Goal: Task Accomplishment & Management: Use online tool/utility

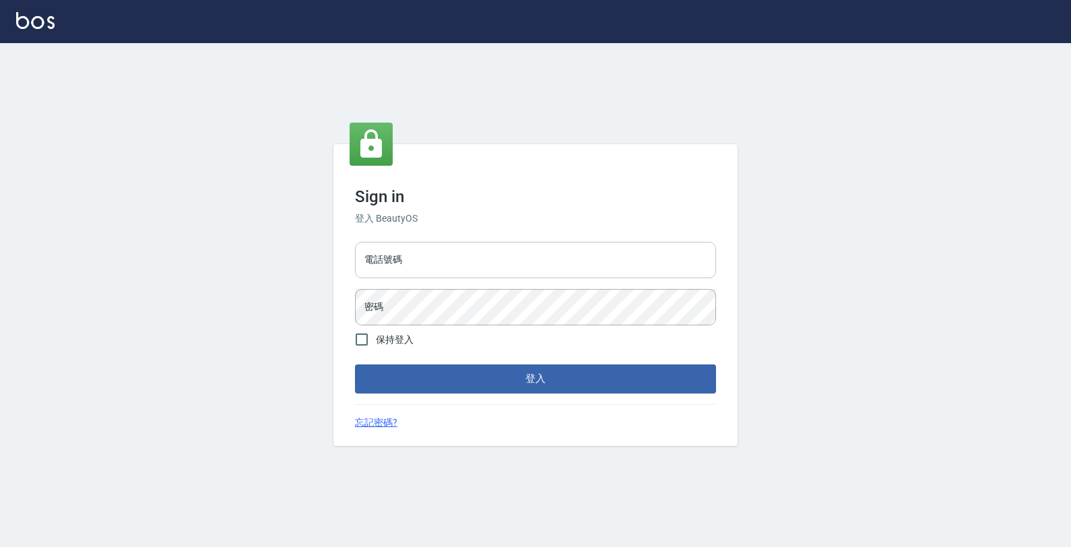
click at [550, 270] on input "電話號碼" at bounding box center [535, 260] width 361 height 36
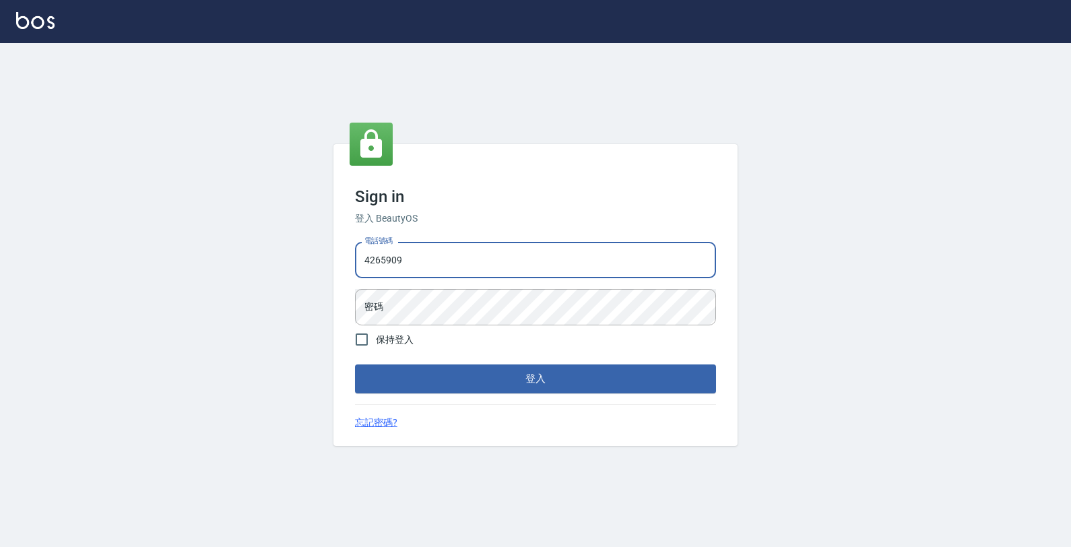
type input "4265909"
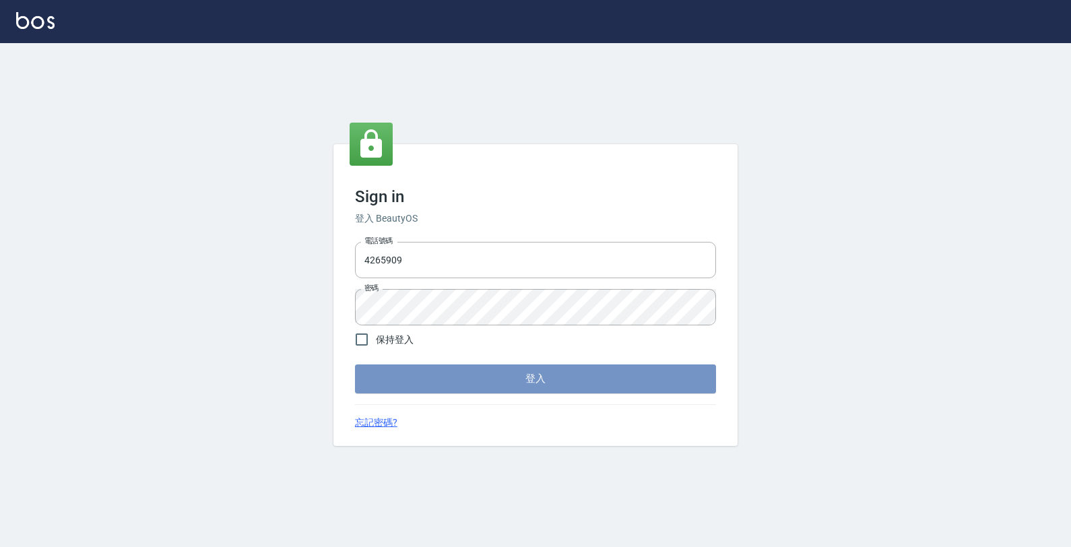
click at [549, 373] on button "登入" at bounding box center [535, 379] width 361 height 28
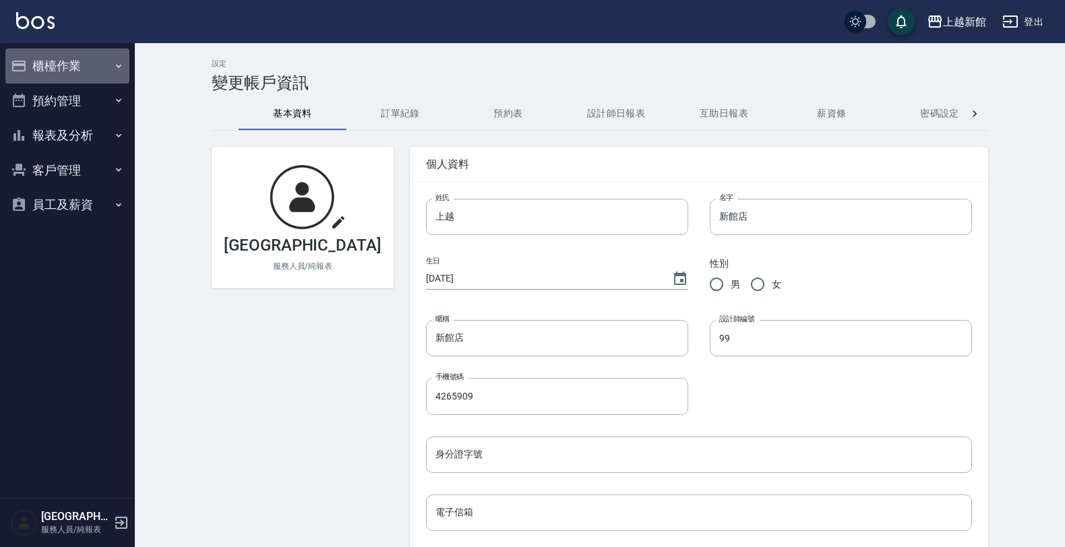
click at [101, 59] on button "櫃檯作業" at bounding box center [67, 66] width 124 height 35
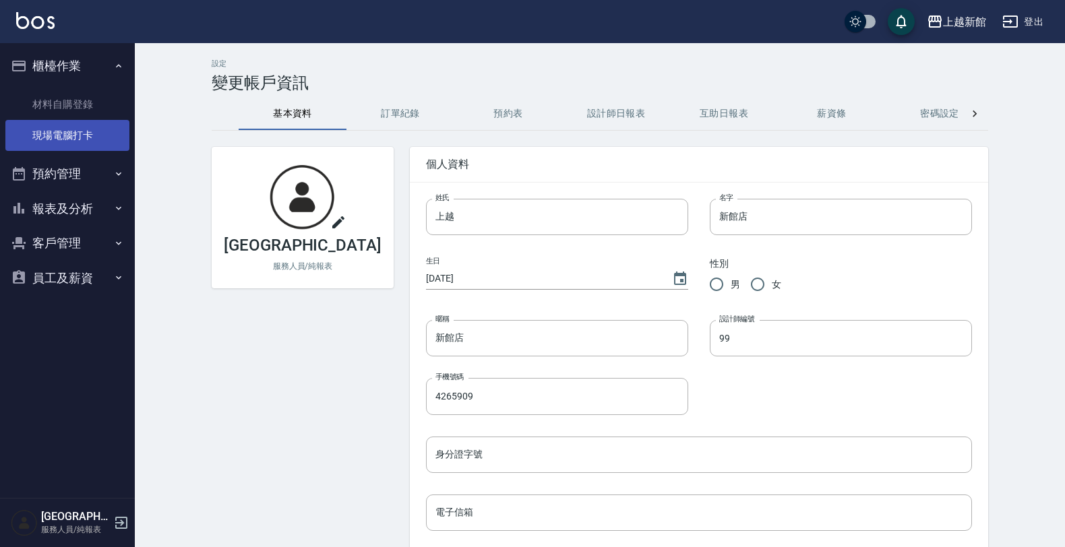
click at [59, 141] on link "現場電腦打卡" at bounding box center [67, 135] width 124 height 31
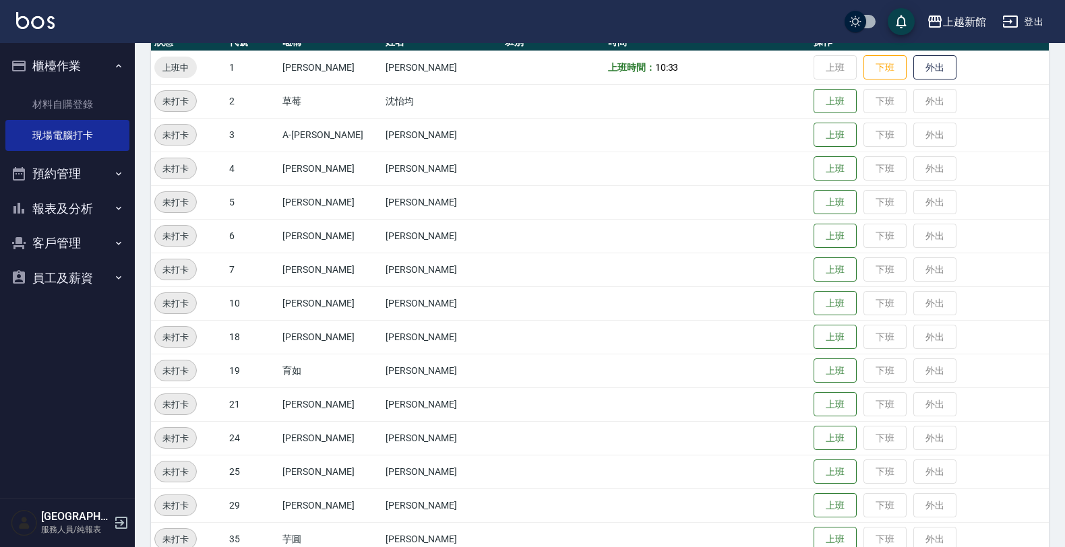
scroll to position [168, 0]
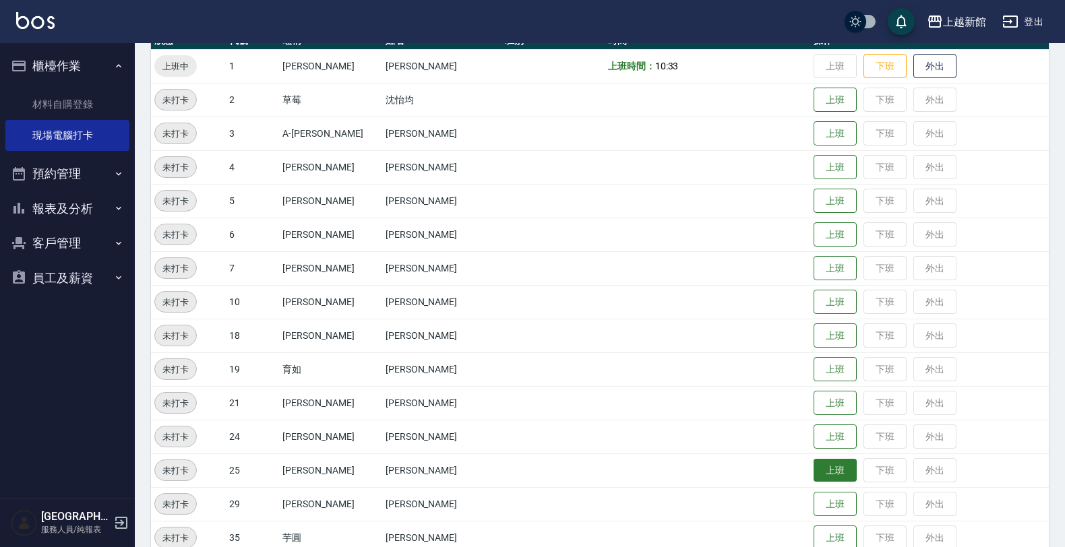
click at [813, 467] on button "上班" at bounding box center [834, 471] width 43 height 24
click at [813, 105] on button "上班" at bounding box center [834, 100] width 43 height 24
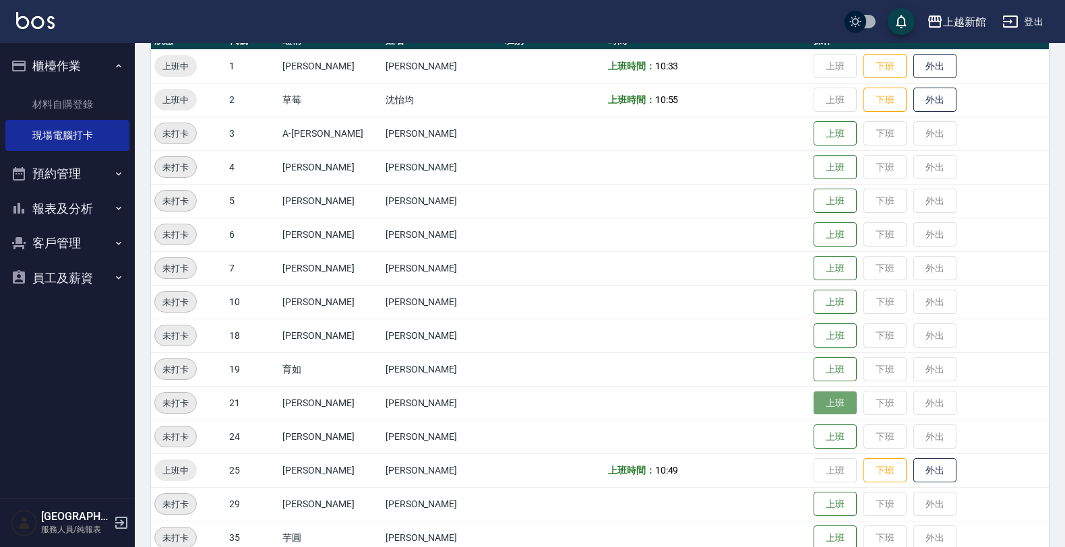
click at [813, 406] on button "上班" at bounding box center [834, 403] width 43 height 24
click at [928, 402] on button "外出" at bounding box center [934, 403] width 43 height 24
click at [913, 412] on button "歸來" at bounding box center [934, 403] width 43 height 24
